Goal: Information Seeking & Learning: Learn about a topic

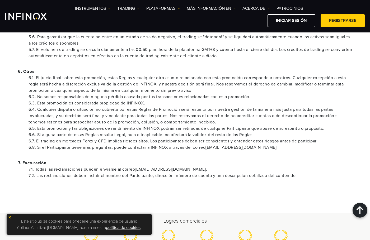
scroll to position [502, 0]
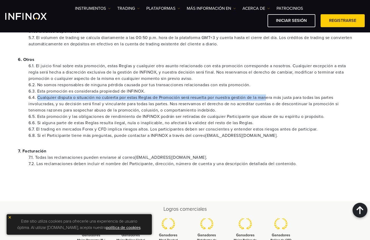
drag, startPoint x: 37, startPoint y: 96, endPoint x: 126, endPoint y: 105, distance: 90.2
click at [269, 96] on li "6.4. Cualquier disputa o situación no cubierta por estas Reglas de Promoción se…" at bounding box center [190, 104] width 323 height 19
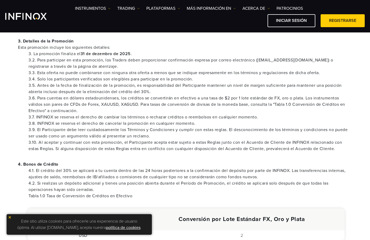
scroll to position [0, 0]
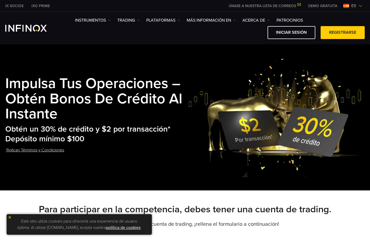
click at [35, 26] on img "INFINOX Logo" at bounding box center [25, 28] width 41 height 7
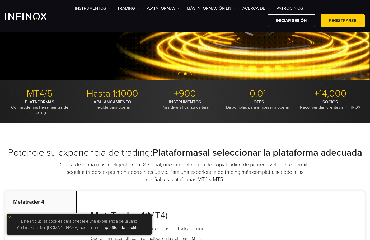
scroll to position [53, 0]
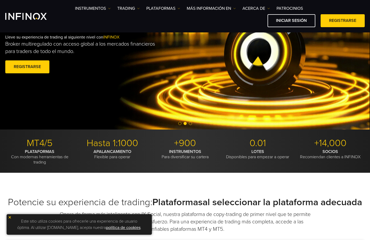
click at [180, 125] on span "Go to slide 1" at bounding box center [179, 123] width 3 height 3
